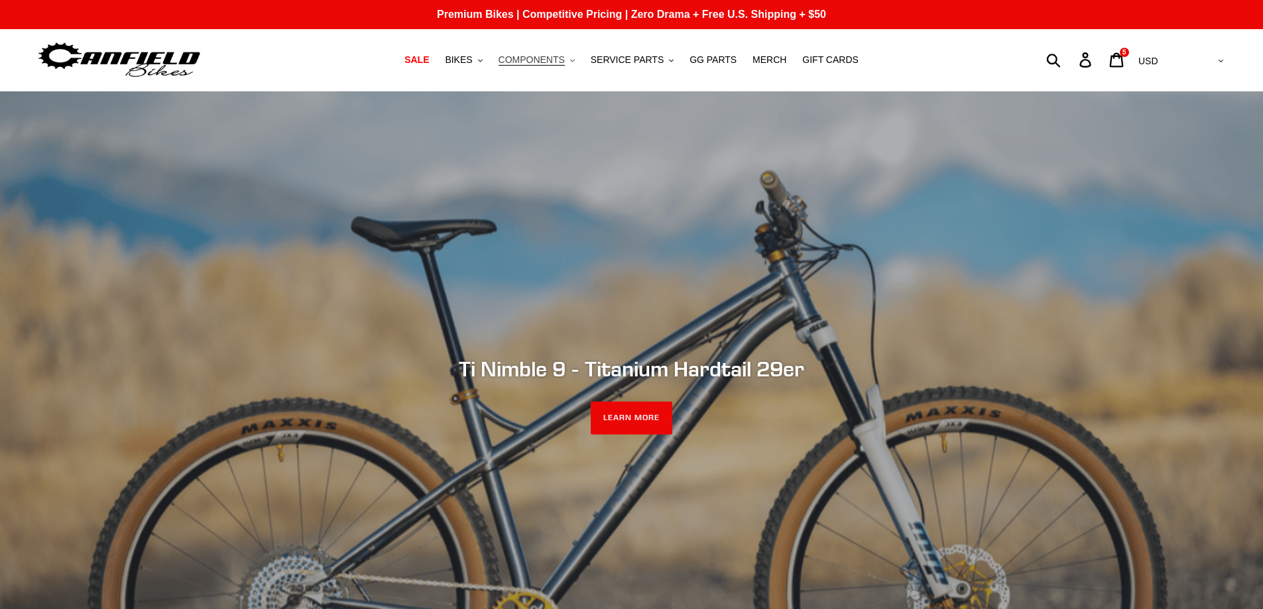
click at [561, 60] on span "COMPONENTS" at bounding box center [531, 59] width 66 height 11
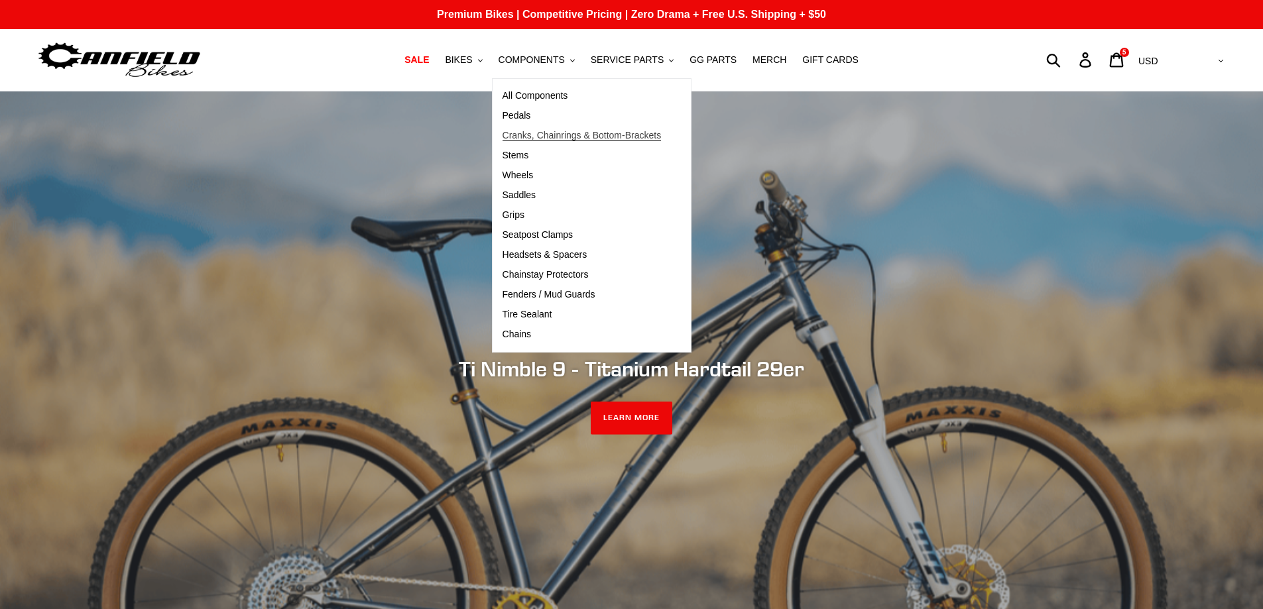
click at [545, 134] on span "Cranks, Chainrings & Bottom-Brackets" at bounding box center [581, 135] width 159 height 11
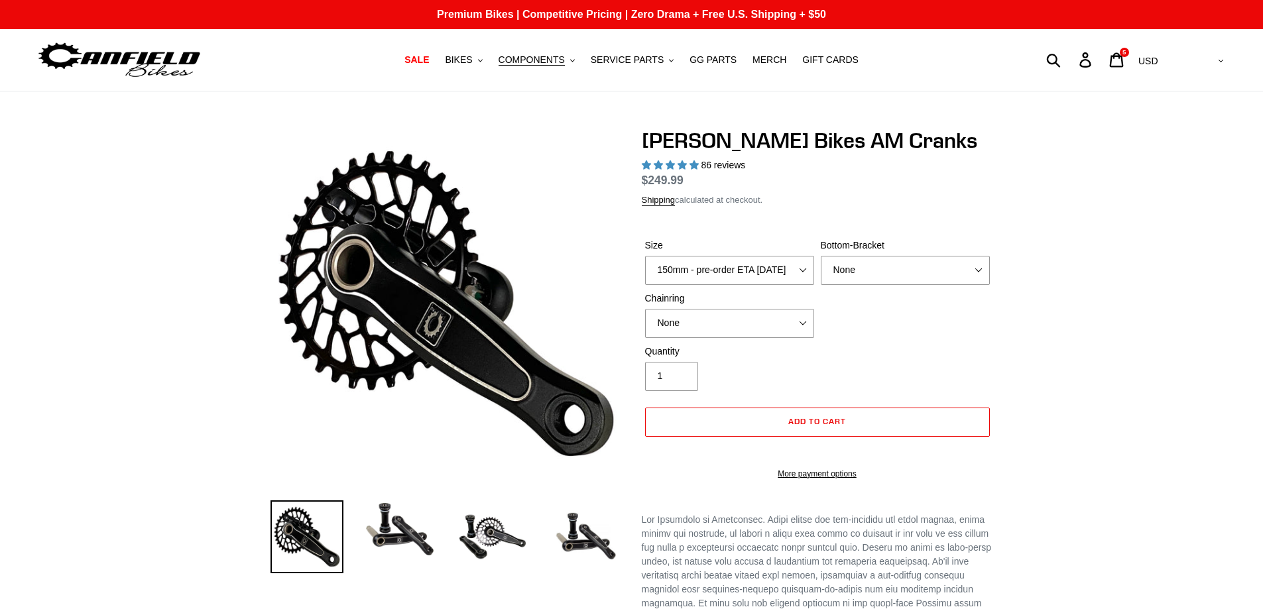
select select "165mm - pre-order ETA [DATE]"
click at [645, 256] on select "150mm - pre-order ETA 9/30/25 155mm - pre-order ETA 9/30/25 160mm - pre-order E…" at bounding box center [729, 270] width 169 height 29
select select "highest-rating"
click at [803, 318] on select "None 30t Round (Boost 148) 30t Oval (Boost 148) 32t Round (Boost 148) 32t Oval …" at bounding box center [729, 323] width 169 height 29
click at [483, 535] on img at bounding box center [492, 536] width 73 height 73
